Goal: Task Accomplishment & Management: Use online tool/utility

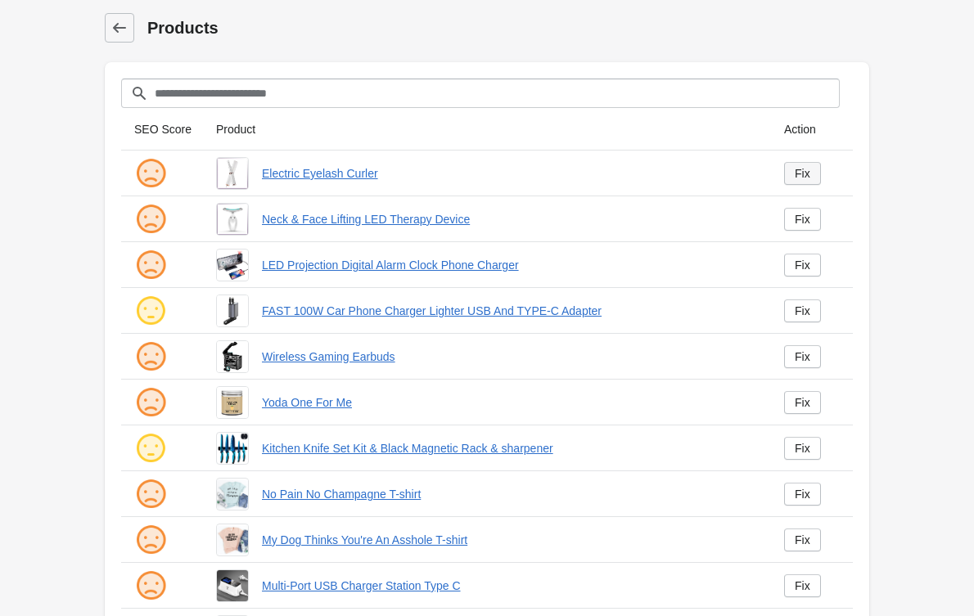
click at [809, 183] on link "Fix" at bounding box center [802, 173] width 37 height 23
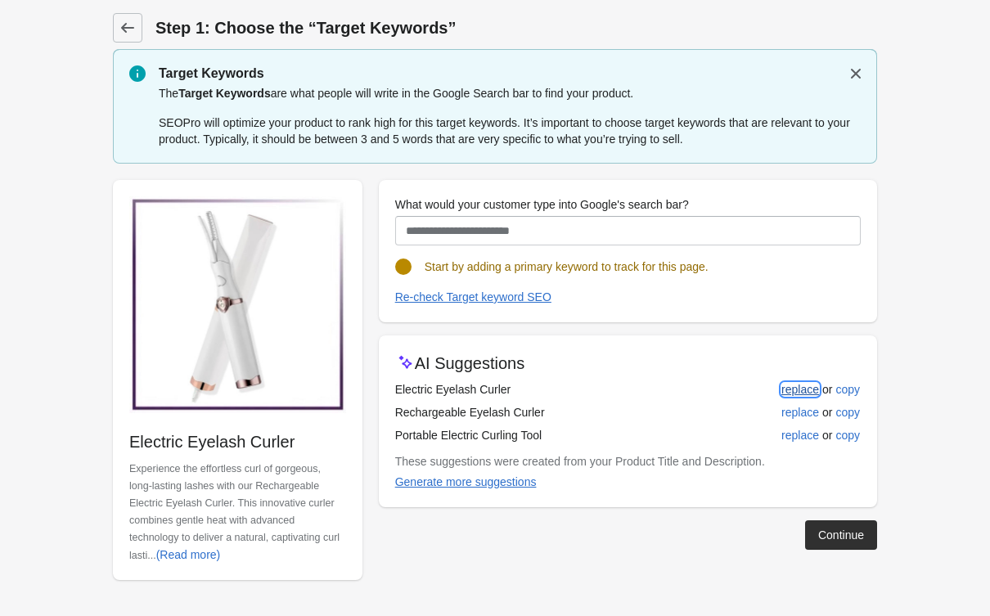
click at [789, 390] on div "replace" at bounding box center [800, 389] width 38 height 13
type input "**********"
drag, startPoint x: 820, startPoint y: 532, endPoint x: 822, endPoint y: 524, distance: 8.5
click at [820, 531] on div "Continue" at bounding box center [841, 534] width 46 height 13
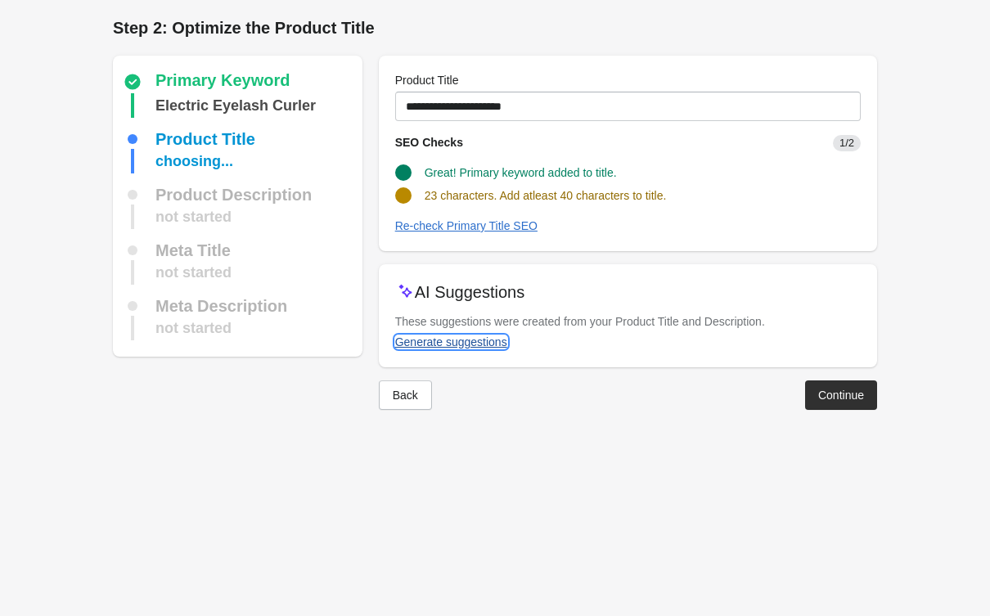
click at [442, 335] on div "Generate suggestions" at bounding box center [451, 341] width 112 height 13
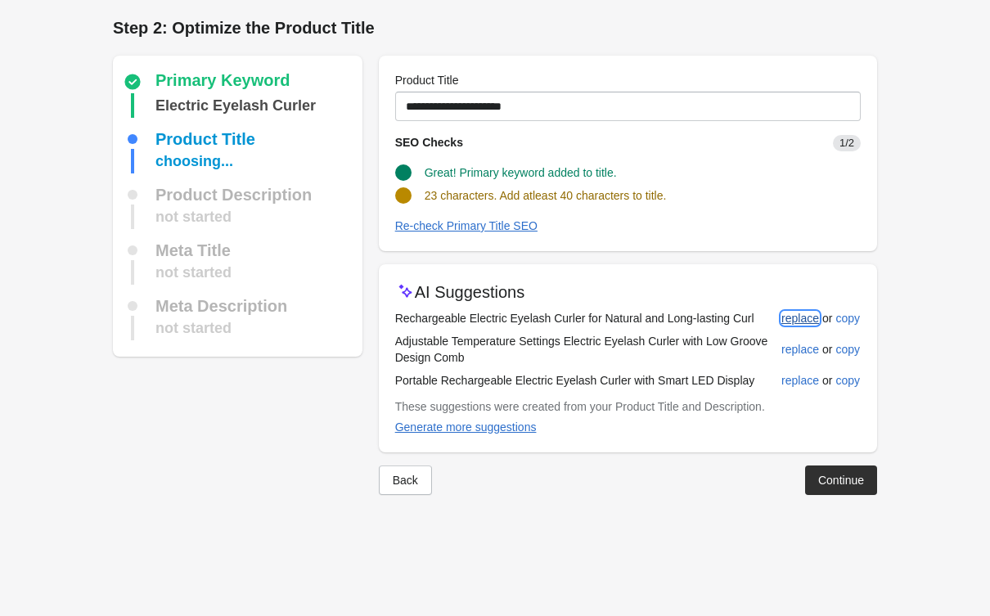
click at [781, 316] on div "replace" at bounding box center [800, 318] width 38 height 13
type input "**********"
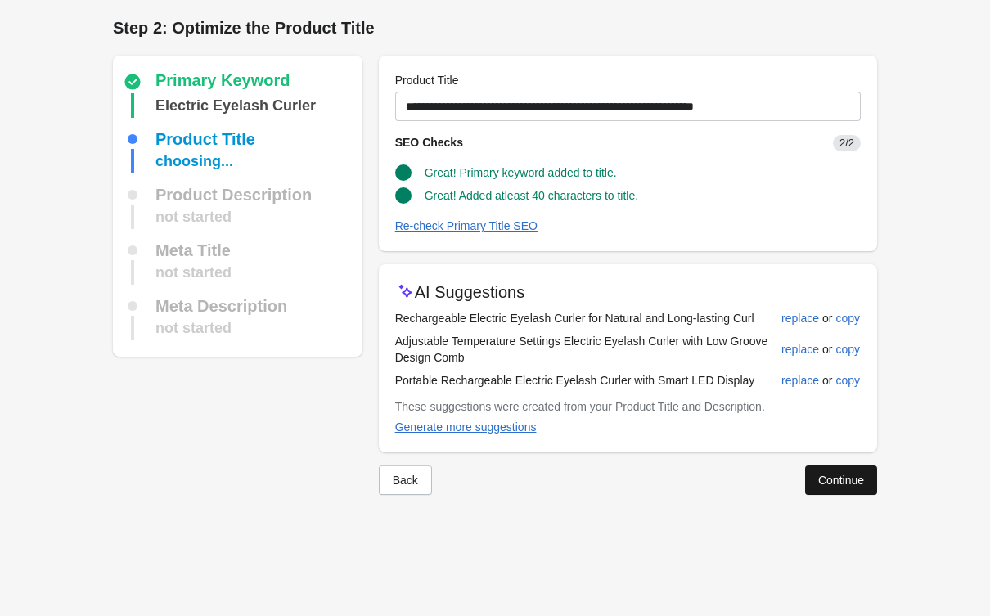
click at [823, 475] on div "Continue" at bounding box center [841, 480] width 46 height 13
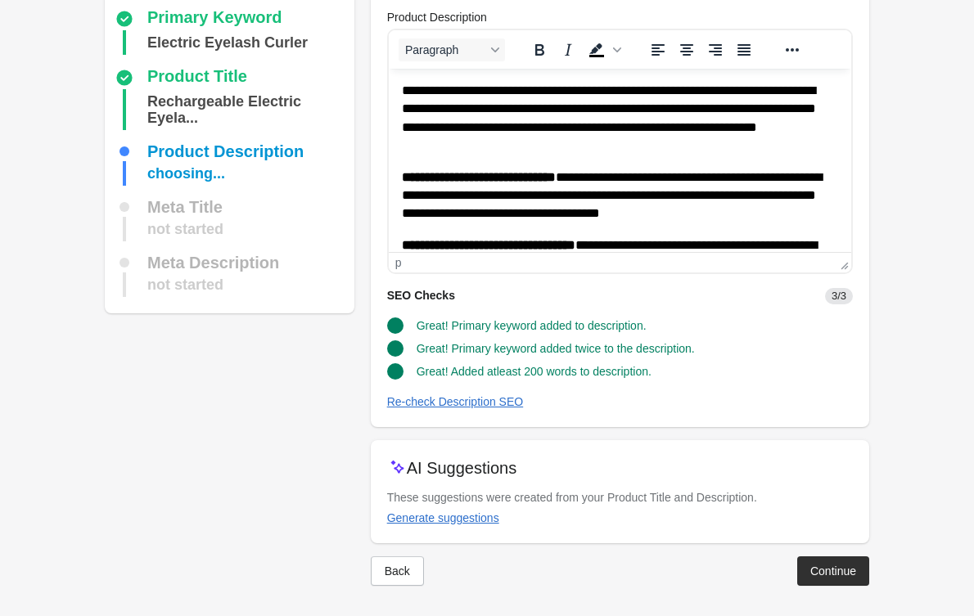
scroll to position [65, 0]
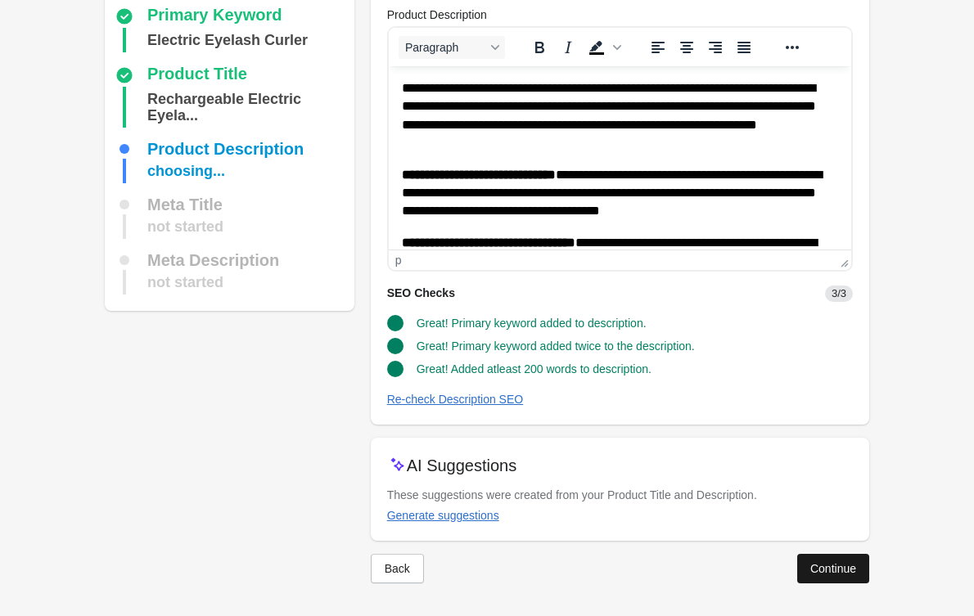
click at [854, 564] on div "Continue" at bounding box center [833, 568] width 46 height 13
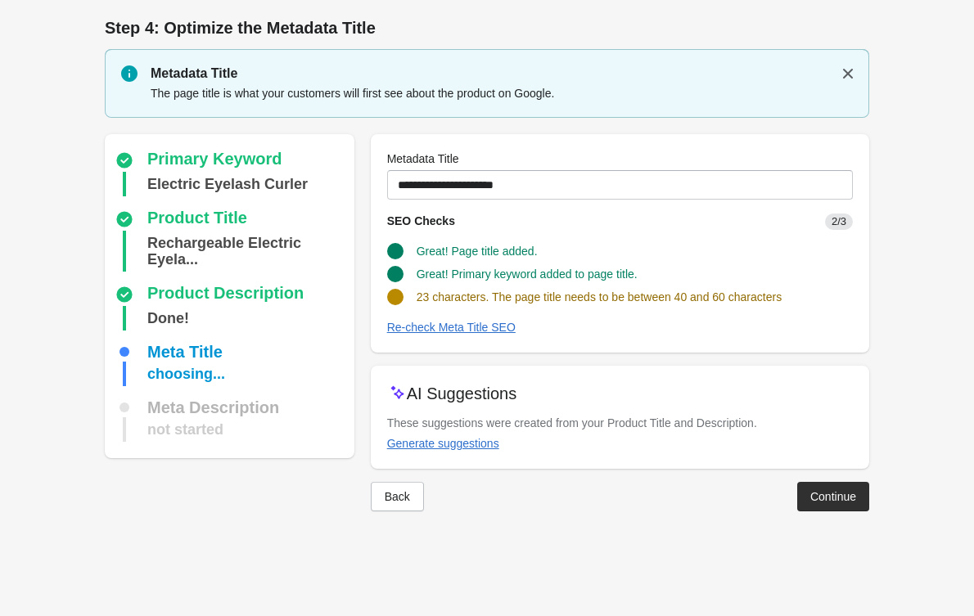
scroll to position [0, 0]
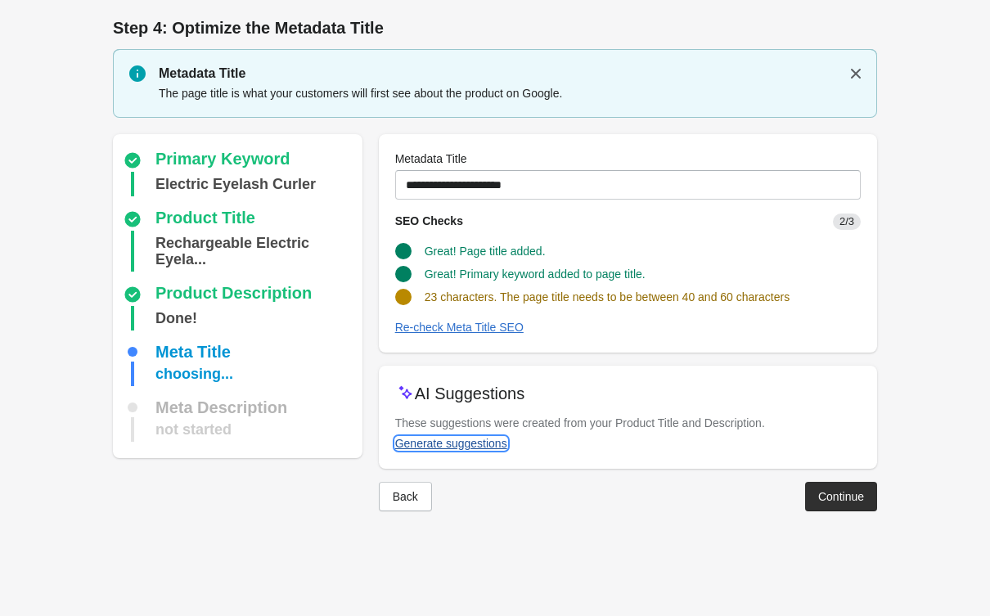
click at [485, 447] on div "Generate suggestions" at bounding box center [451, 443] width 112 height 13
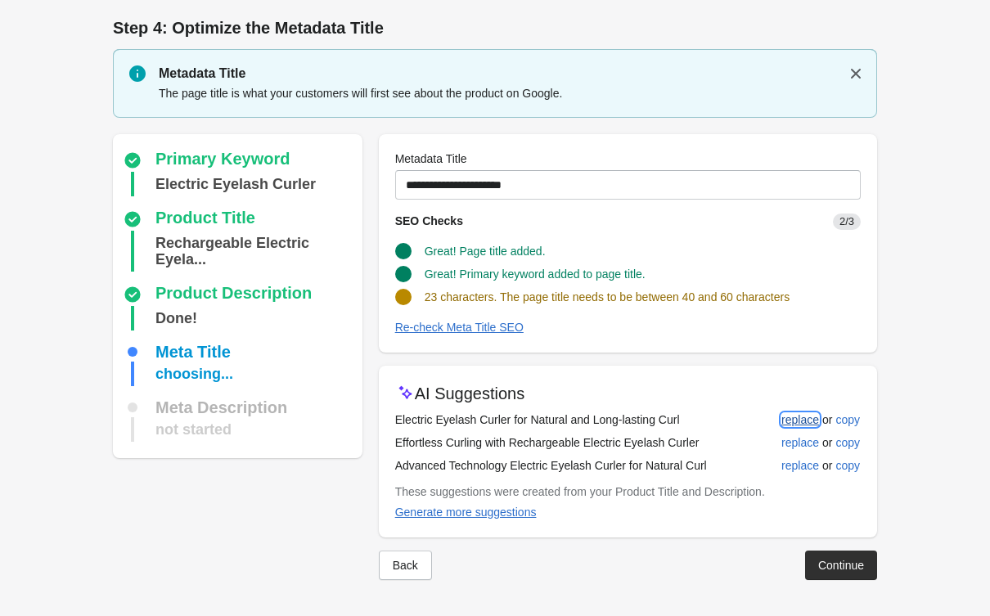
click at [803, 407] on button "replace" at bounding box center [800, 419] width 51 height 29
type input "**********"
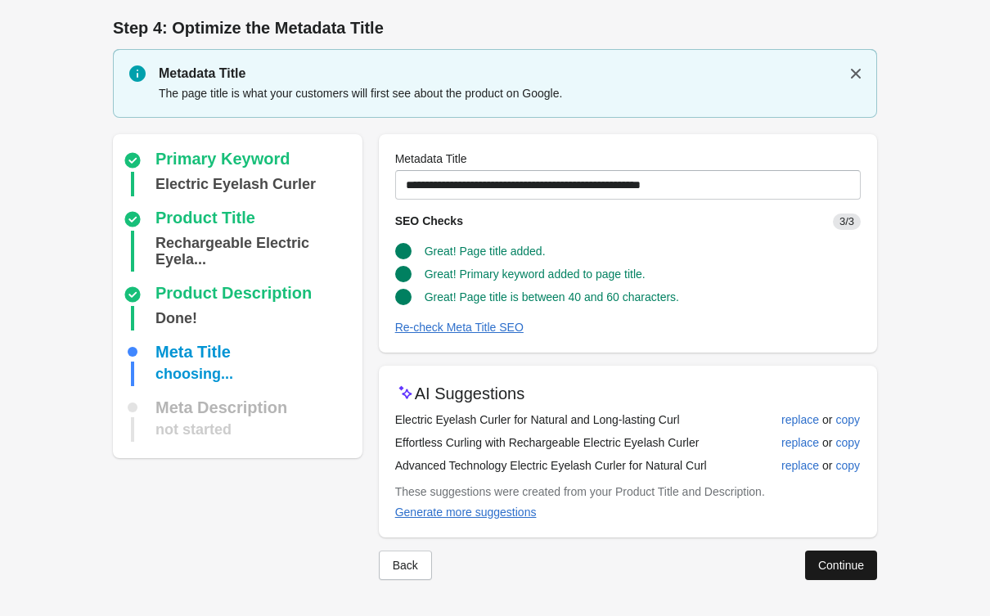
click at [844, 568] on div "Continue" at bounding box center [841, 565] width 46 height 13
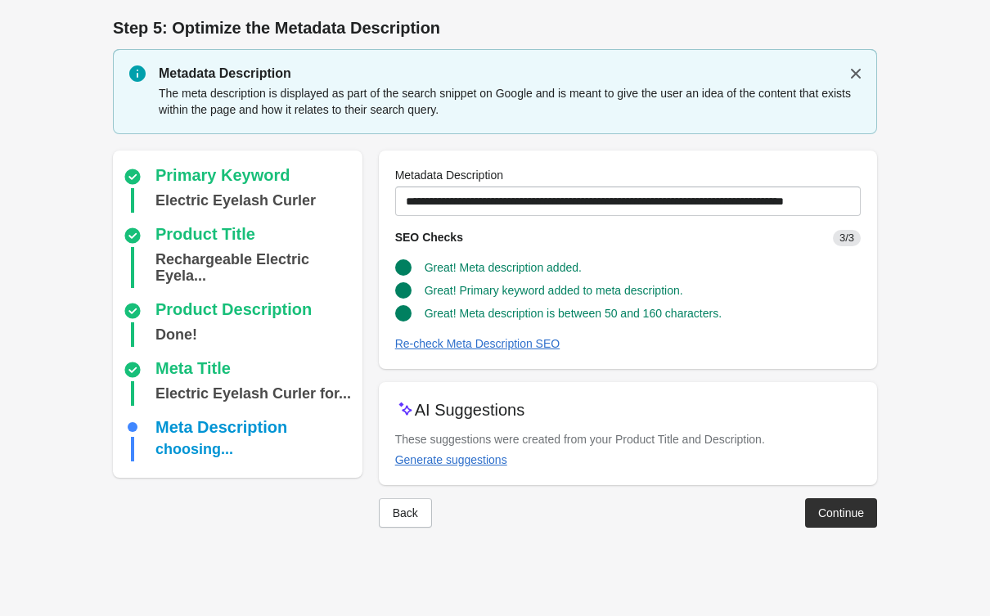
click at [826, 524] on button "Continue" at bounding box center [841, 512] width 72 height 29
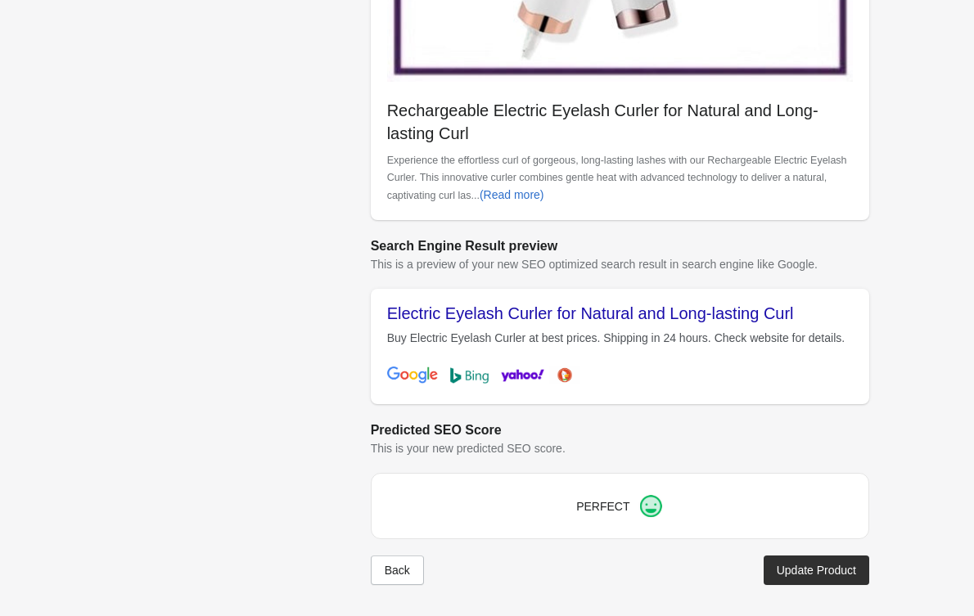
scroll to position [509, 0]
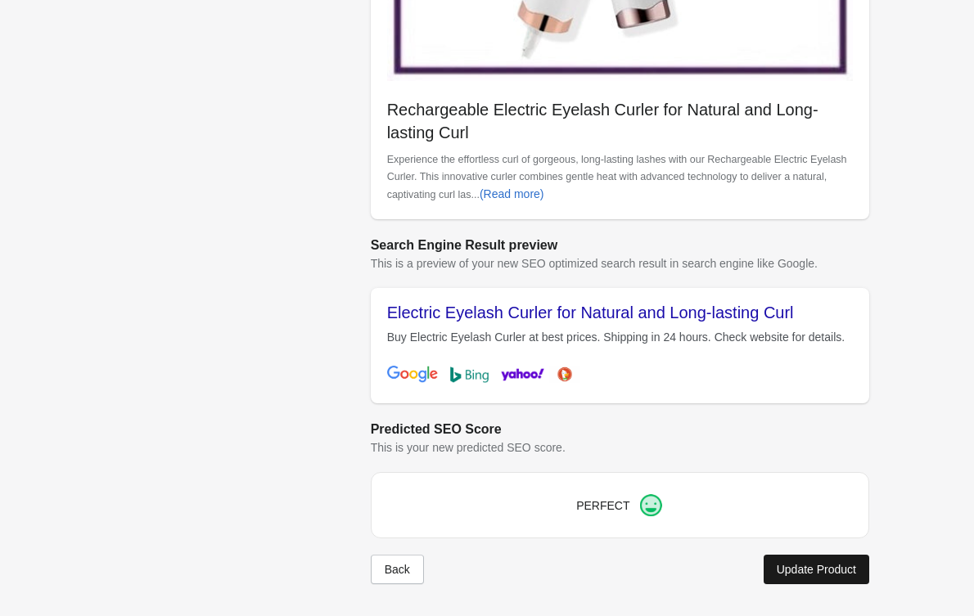
click at [812, 573] on div "Update Product" at bounding box center [815, 569] width 79 height 13
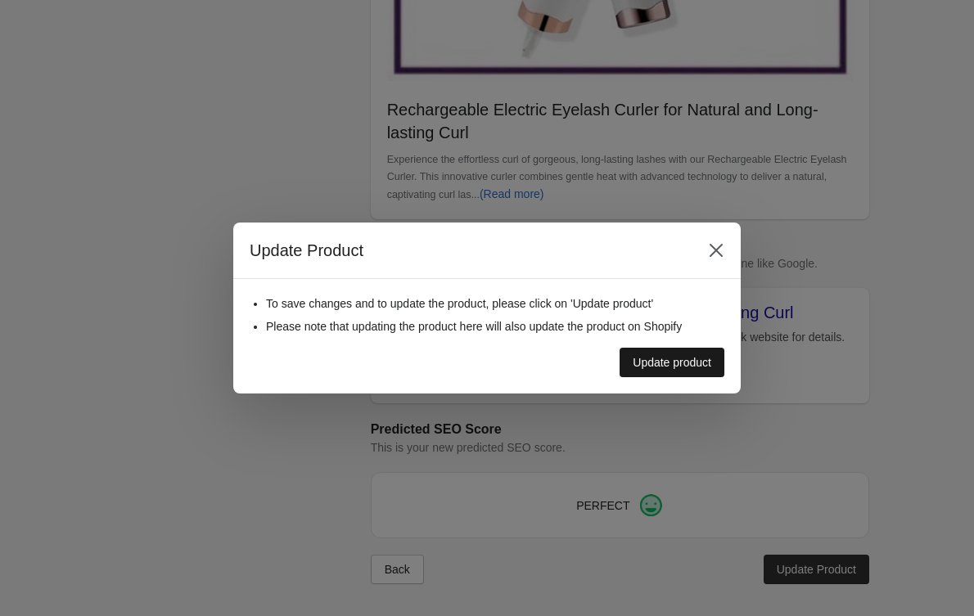
click at [707, 360] on div "Update product" at bounding box center [671, 362] width 79 height 13
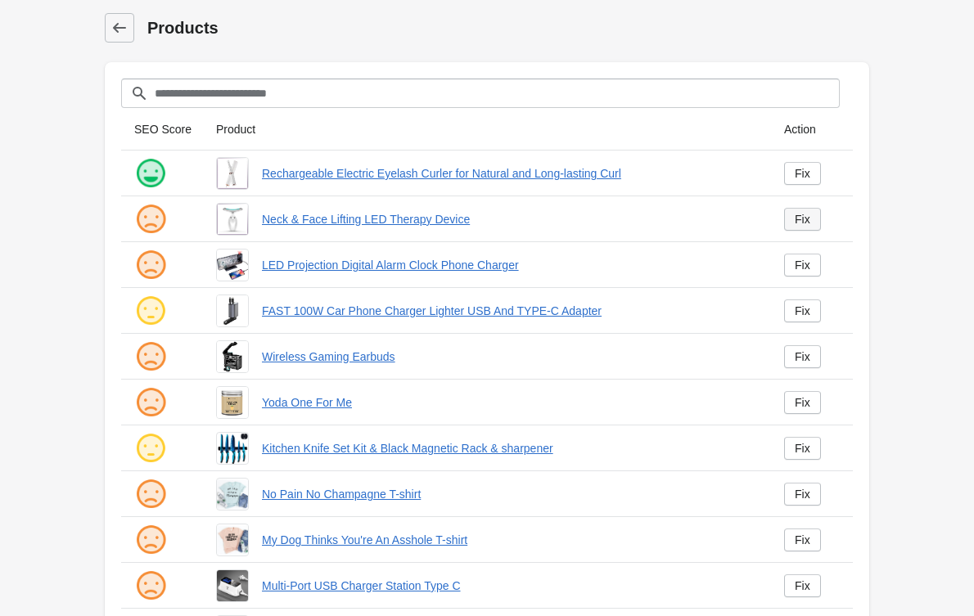
click at [808, 223] on div "Fix" at bounding box center [802, 219] width 16 height 13
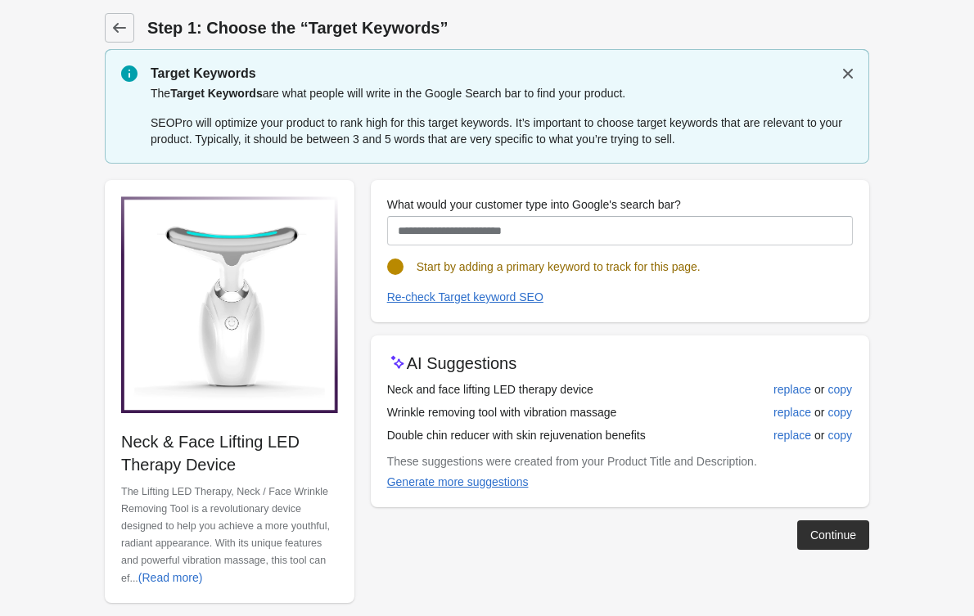
scroll to position [15, 0]
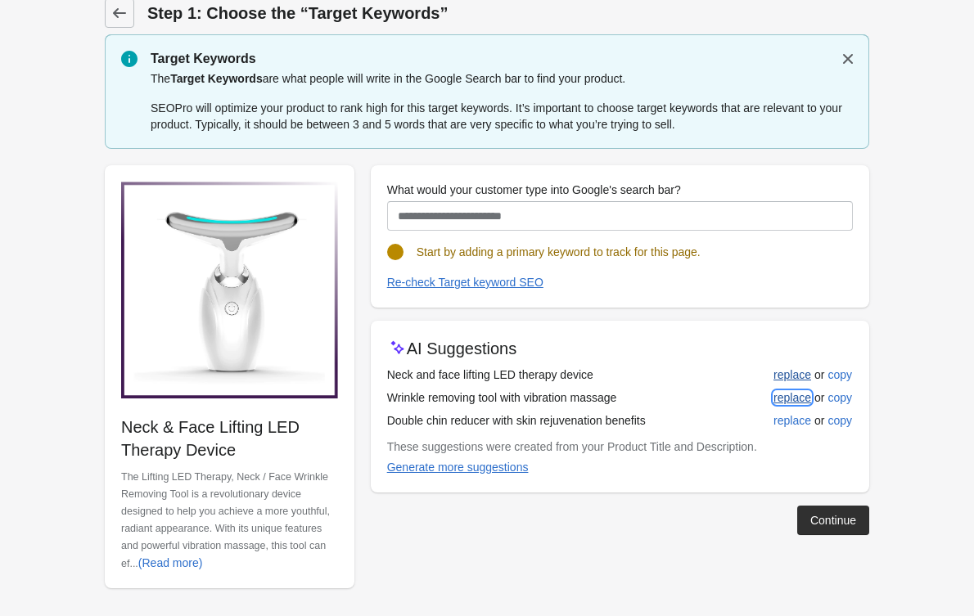
click at [780, 394] on div "replace" at bounding box center [792, 397] width 38 height 13
type input "**********"
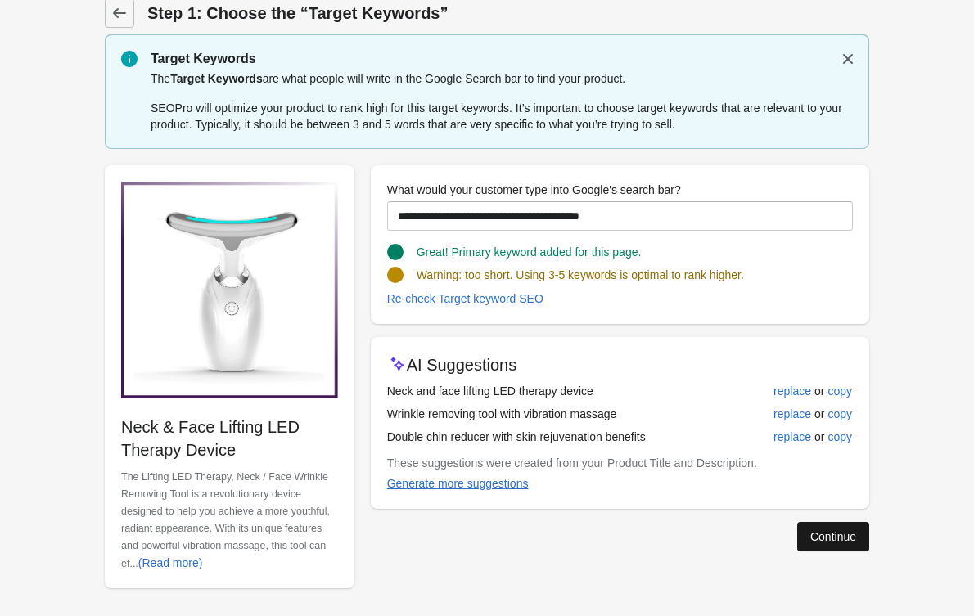
click at [813, 538] on div "Continue" at bounding box center [833, 536] width 46 height 13
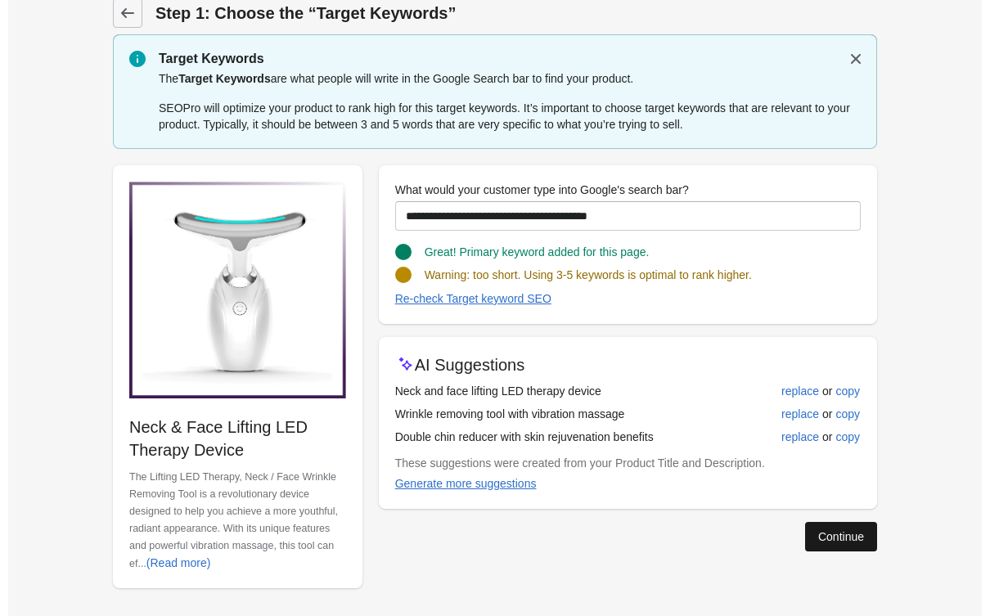
scroll to position [0, 0]
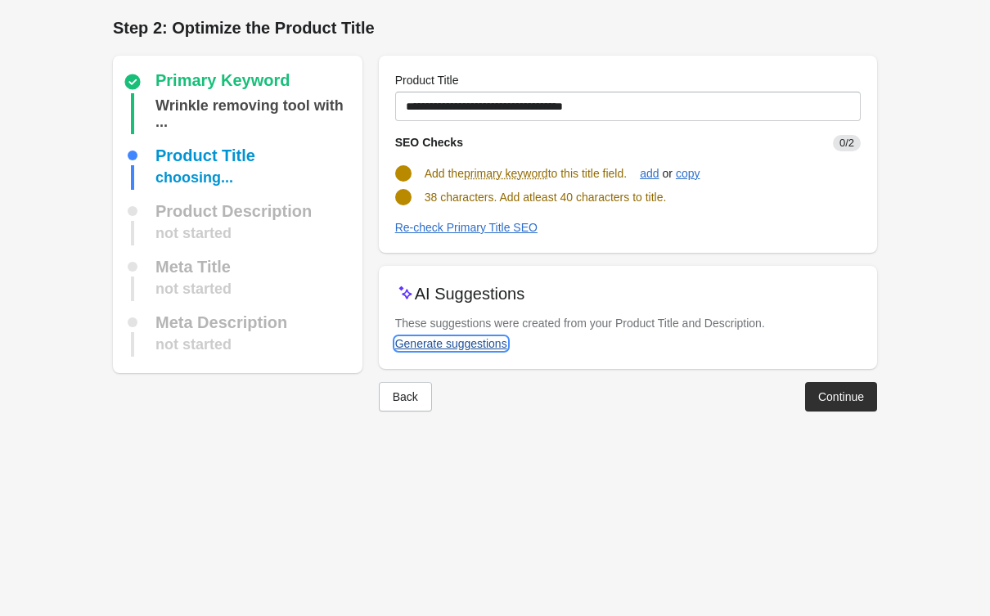
click at [443, 348] on div "Generate suggestions" at bounding box center [451, 343] width 112 height 13
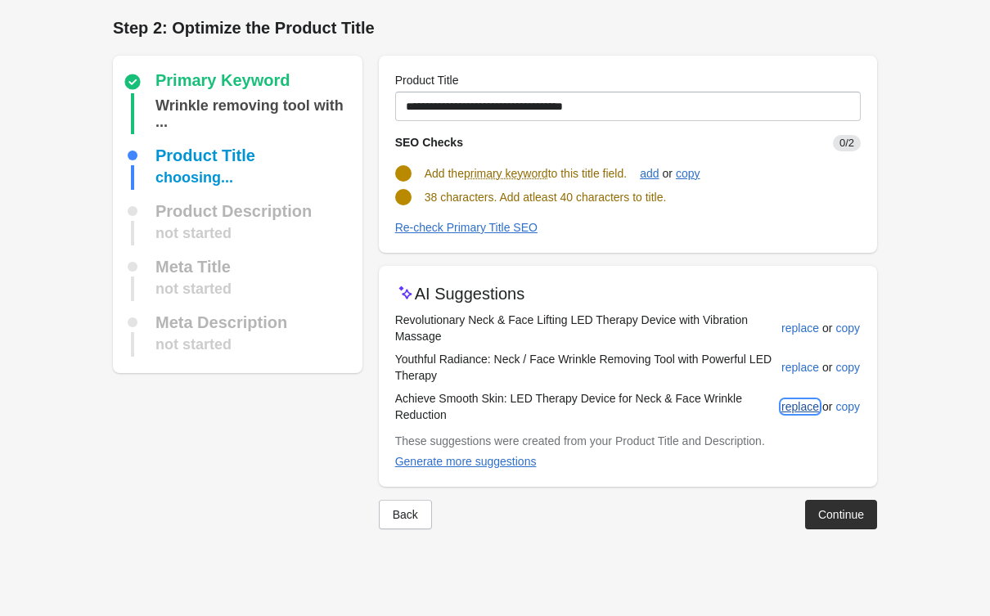
click at [803, 404] on div "replace" at bounding box center [800, 406] width 38 height 13
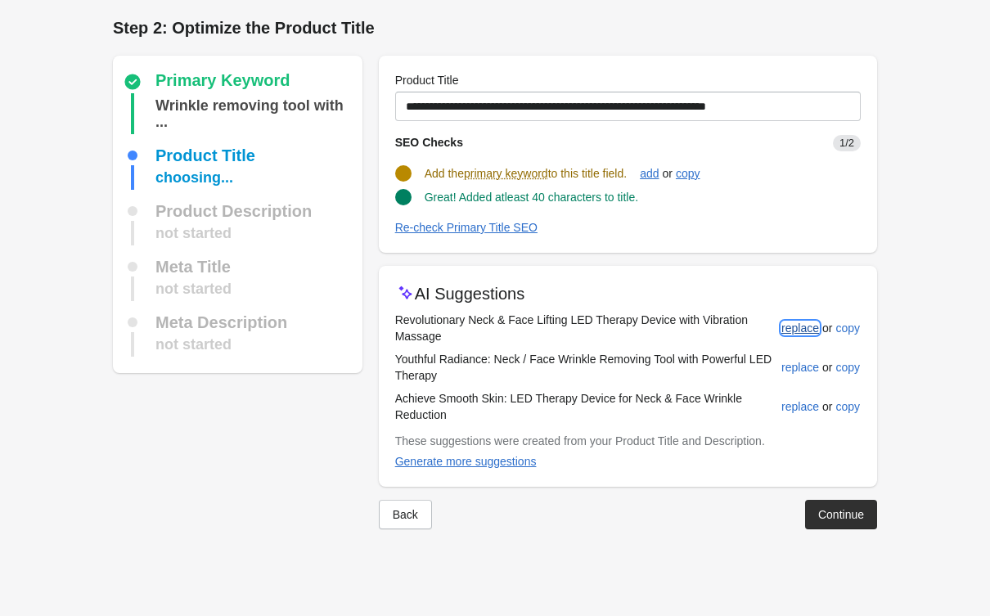
click at [789, 332] on div "replace" at bounding box center [800, 328] width 38 height 13
click at [793, 374] on button "replace" at bounding box center [800, 367] width 51 height 29
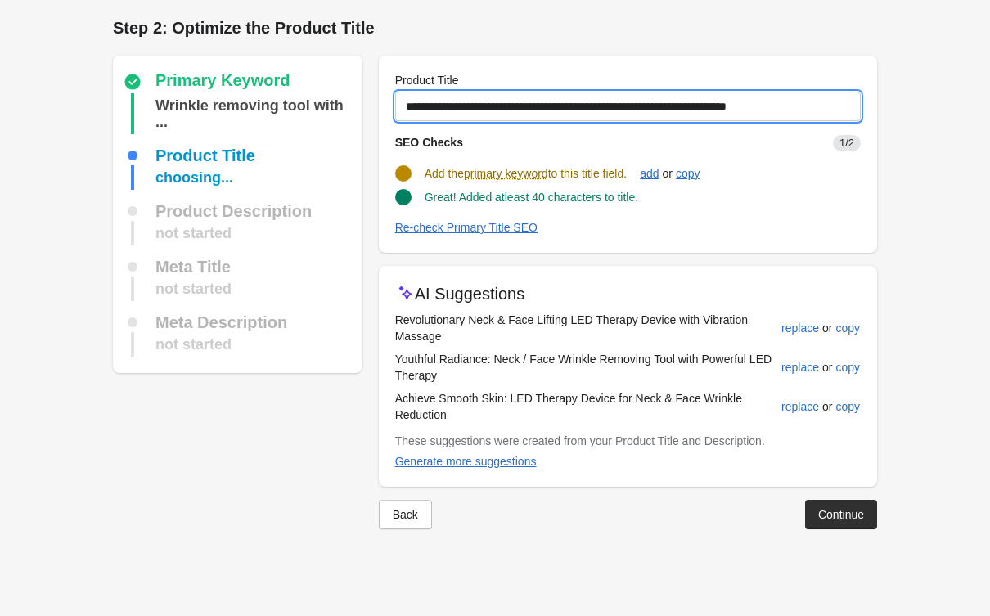
drag, startPoint x: 540, startPoint y: 111, endPoint x: 304, endPoint y: 46, distance: 244.5
click at [304, 46] on div "Primary Keyword Wrinkle removing tool with ... Product Title choosing... Produc…" at bounding box center [487, 286] width 780 height 487
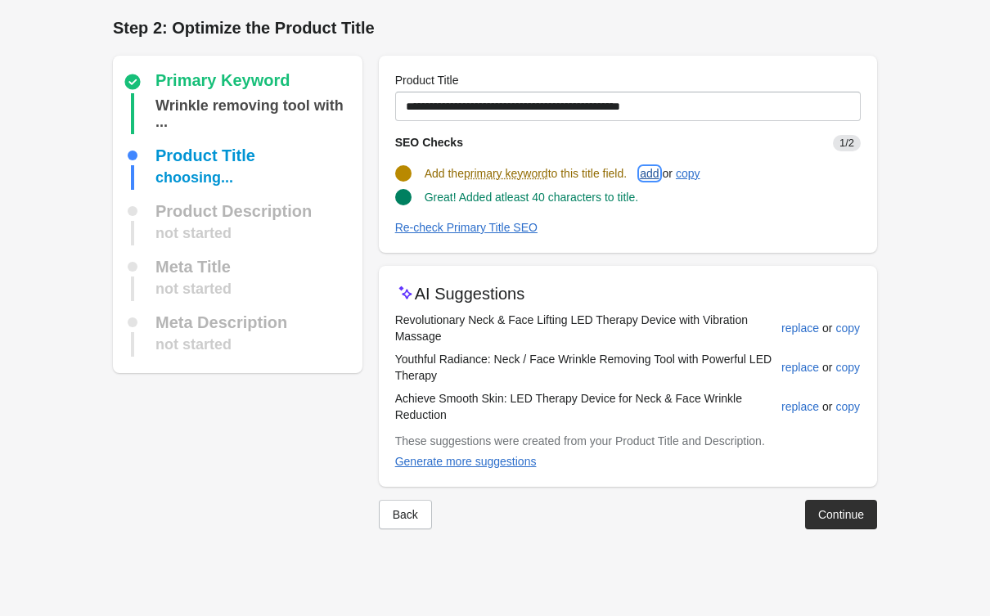
click at [659, 172] on div "add" at bounding box center [649, 173] width 19 height 13
type input "**********"
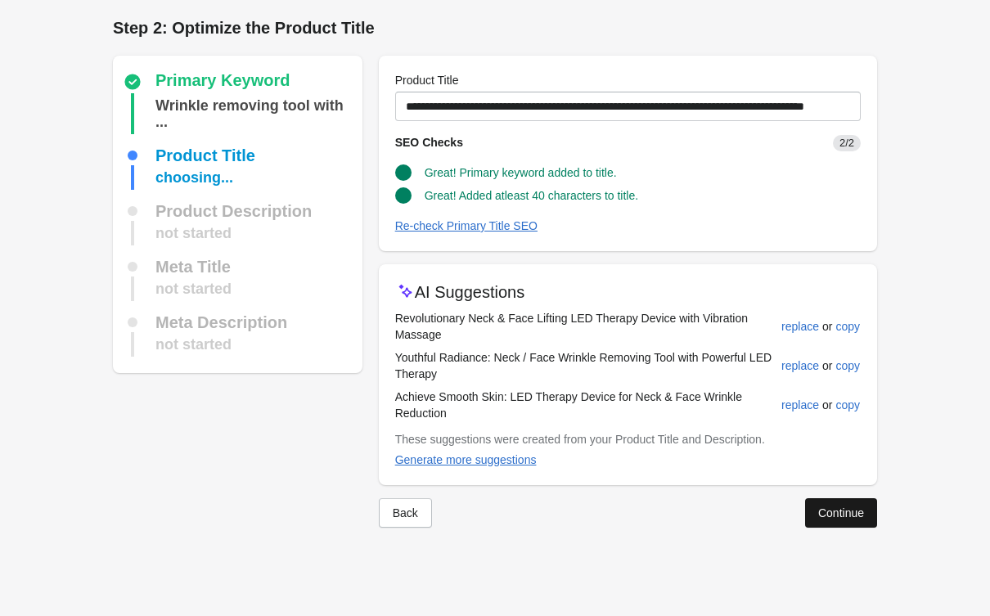
click at [820, 501] on button "Continue" at bounding box center [841, 512] width 72 height 29
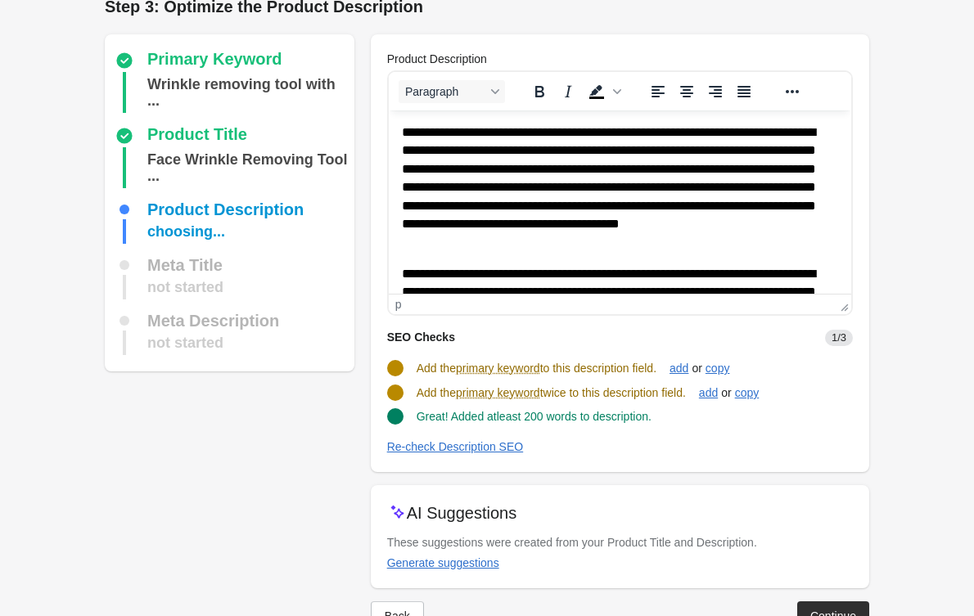
scroll to position [69, 0]
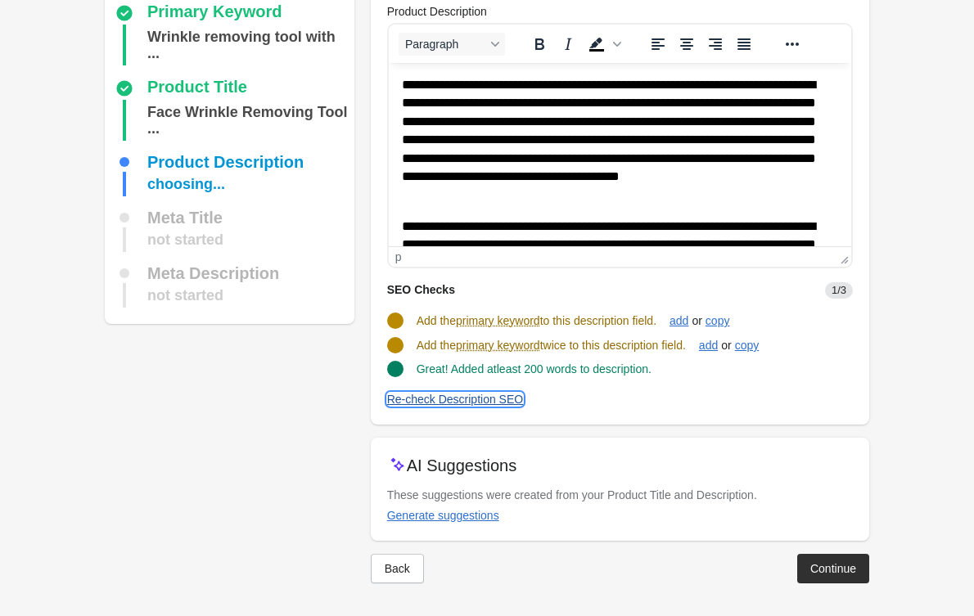
click at [494, 403] on div "Re-check Description SEO" at bounding box center [455, 399] width 137 height 13
click at [466, 509] on div "Generate suggestions" at bounding box center [443, 515] width 112 height 13
click at [433, 515] on div "Generate suggestions" at bounding box center [443, 515] width 112 height 13
